Goal: Transaction & Acquisition: Download file/media

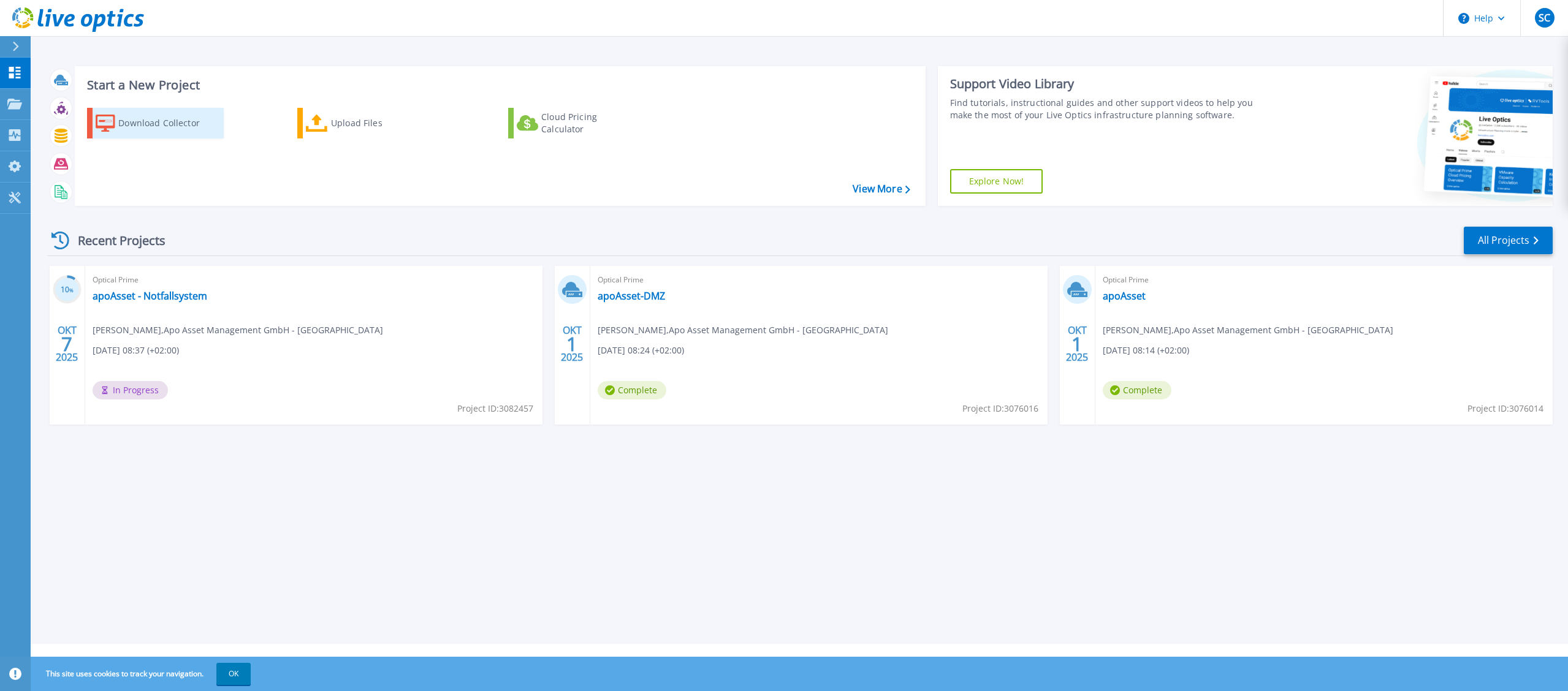
click at [170, 121] on div "Download Collector" at bounding box center [167, 123] width 98 height 24
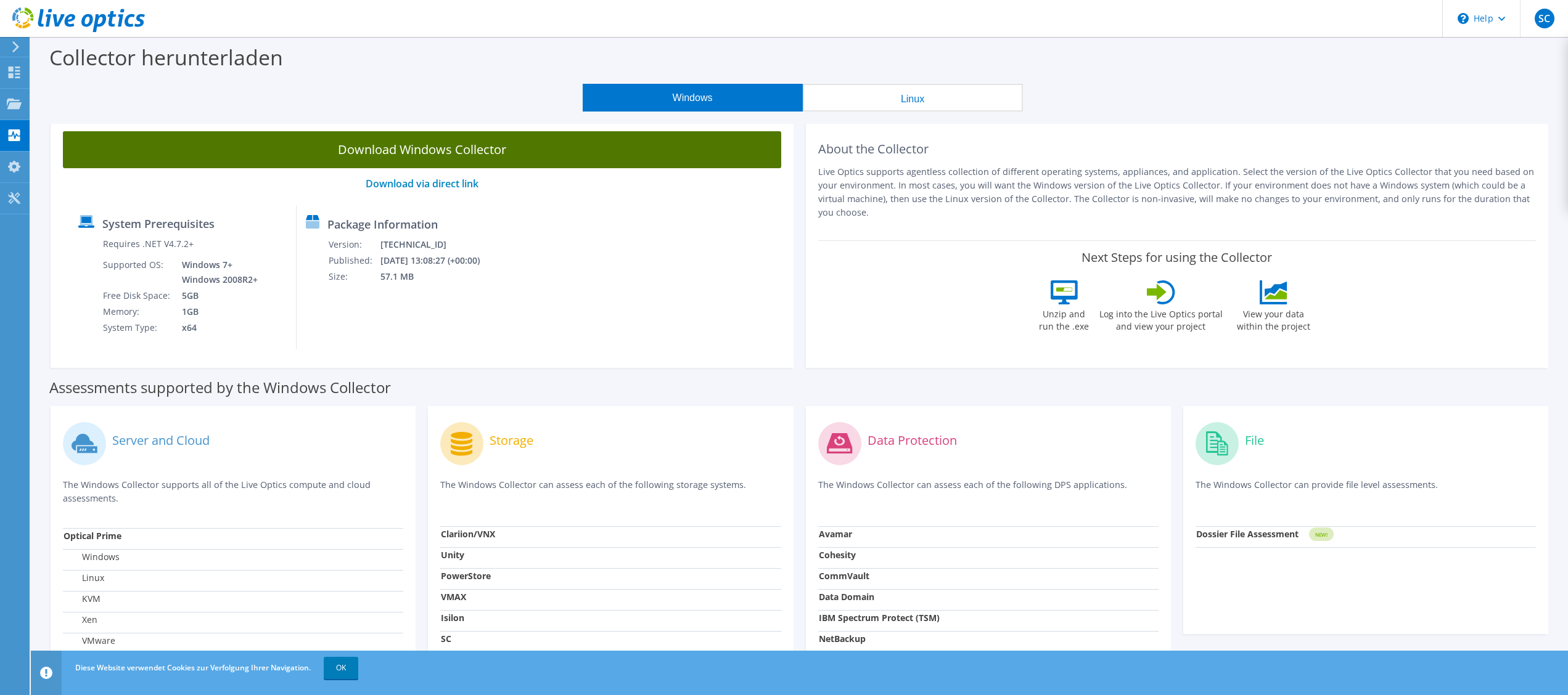
click at [460, 152] on link "Download Windows Collector" at bounding box center [422, 150] width 718 height 37
